Goal: Transaction & Acquisition: Purchase product/service

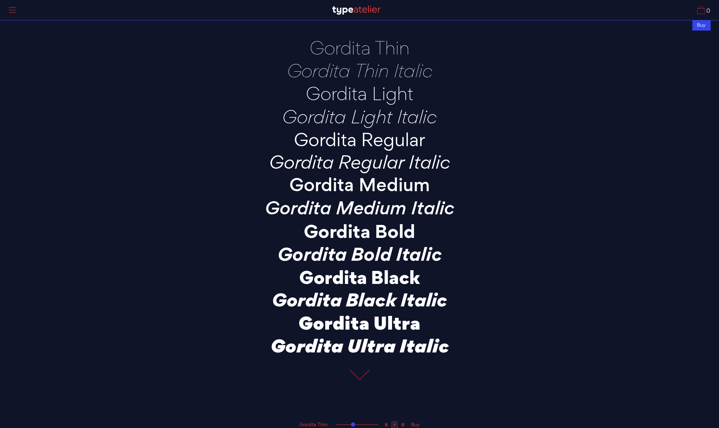
drag, startPoint x: 468, startPoint y: 271, endPoint x: 351, endPoint y: 26, distance: 270.9
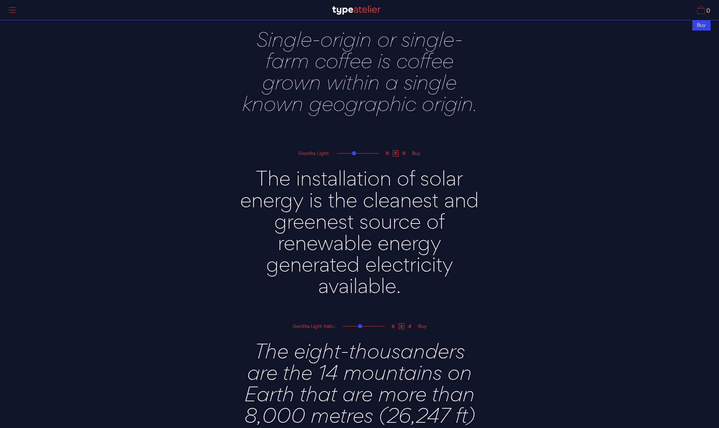
click at [416, 155] on div "Buy" at bounding box center [416, 153] width 14 height 5
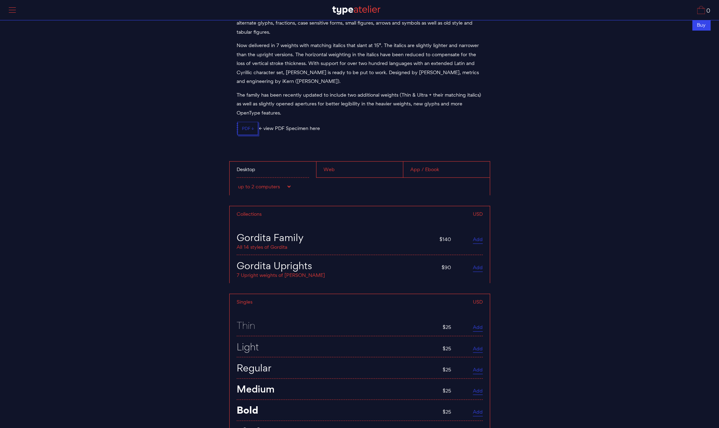
scroll to position [2716, 0]
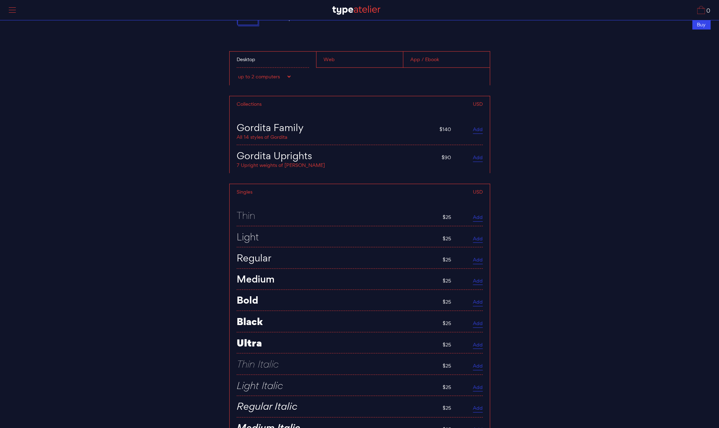
scroll to position [2743, 0]
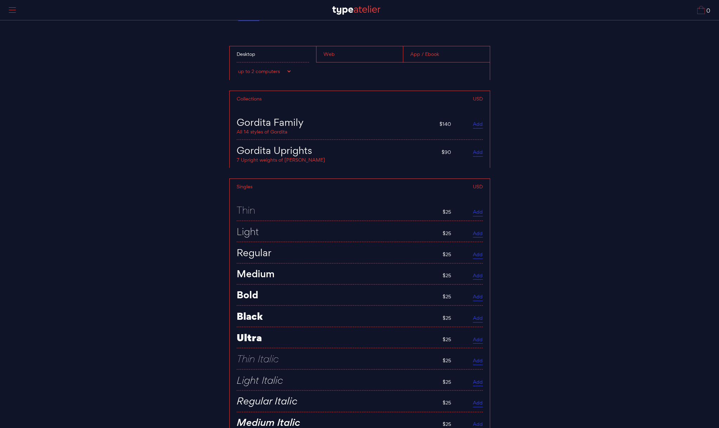
click at [304, 54] on div "Desktop" at bounding box center [273, 54] width 87 height 16
click at [286, 68] on select "up to 2 computers up to 5 computers up to 10 computers up to 15 computers up to…" at bounding box center [264, 71] width 55 height 7
click at [284, 70] on select "up to 2 computers up to 5 computers up to 10 computers up to 15 computers up to…" at bounding box center [264, 71] width 55 height 7
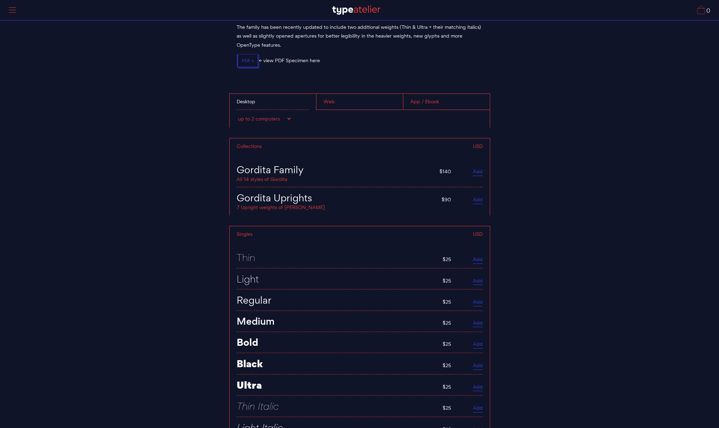
scroll to position [2685, 0]
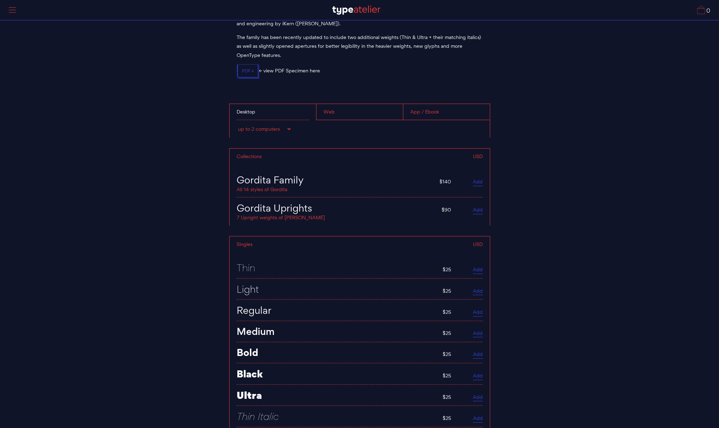
click at [479, 179] on link "Add" at bounding box center [478, 183] width 10 height 8
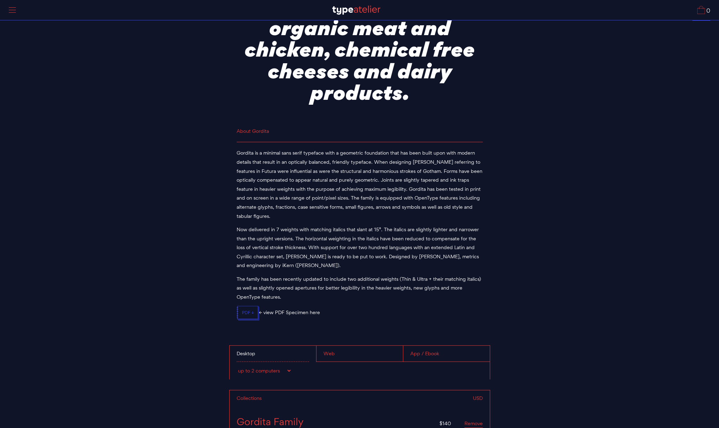
scroll to position [2439, 0]
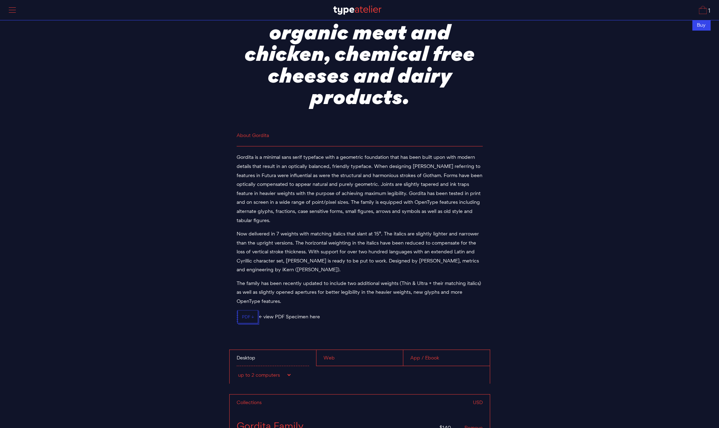
click at [456, 353] on div "App / Ebook" at bounding box center [446, 358] width 87 height 16
click at [359, 356] on div "Web" at bounding box center [359, 358] width 87 height 16
click at [290, 350] on div "Desktop" at bounding box center [273, 358] width 87 height 16
click at [252, 315] on icon ".svgicon-st0{fill:none;stroke:#3545EA;stroke-miterlimit:10;} Layer 1" at bounding box center [248, 318] width 23 height 15
